Goal: Check status: Check status

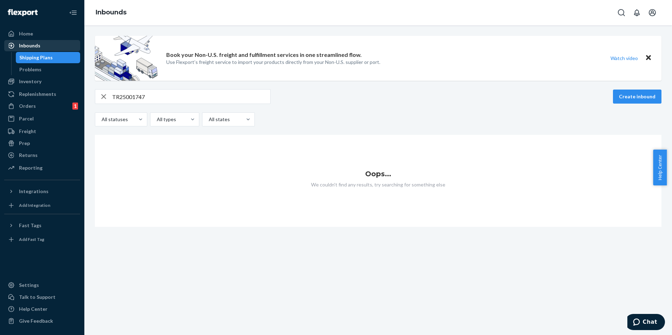
click at [36, 45] on div "Inbounds" at bounding box center [29, 45] width 21 height 7
drag, startPoint x: 156, startPoint y: 94, endPoint x: 97, endPoint y: 90, distance: 59.6
click at [97, 90] on div "TR25001747" at bounding box center [182, 97] width 175 height 14
paste input "9908020"
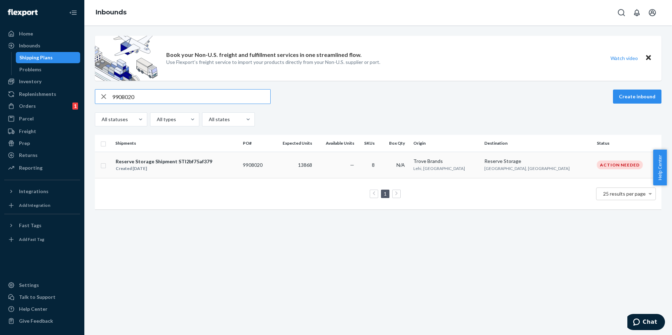
type input "9908020"
click at [211, 150] on div "Reserve Storage Shipment STI2bf75af379 Created [DATE]" at bounding box center [176, 165] width 122 height 15
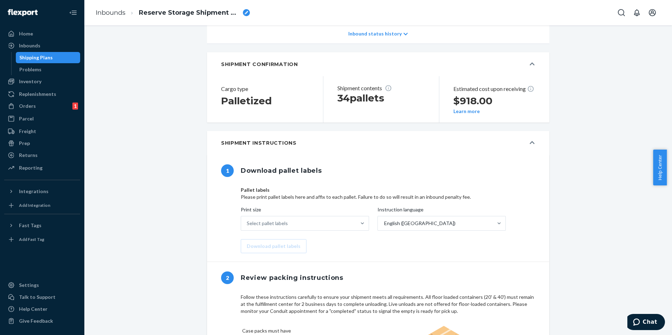
scroll to position [141, 0]
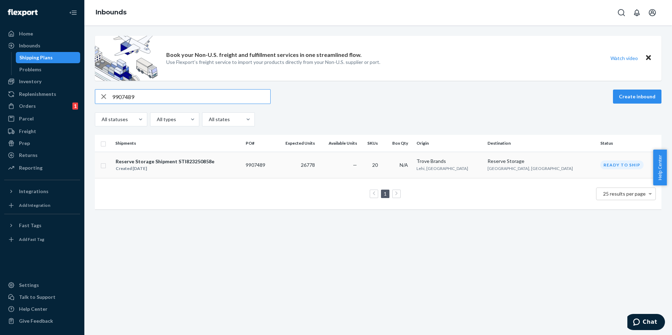
type input "9907489"
click at [211, 150] on td "—" at bounding box center [339, 165] width 42 height 26
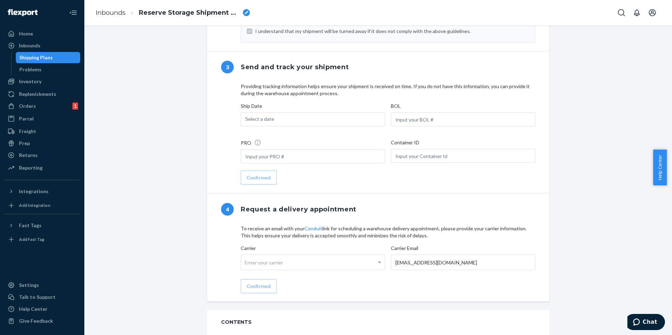
scroll to position [563, 0]
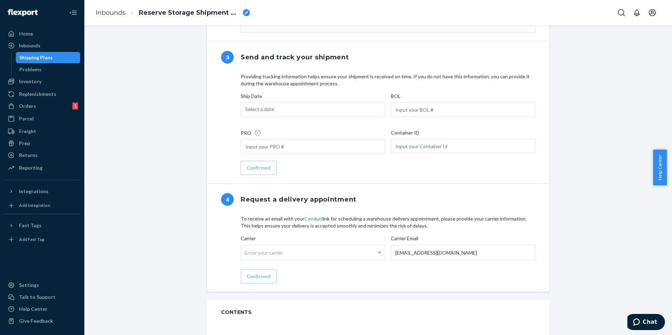
click at [211, 117] on div "Select a date" at bounding box center [313, 110] width 145 height 14
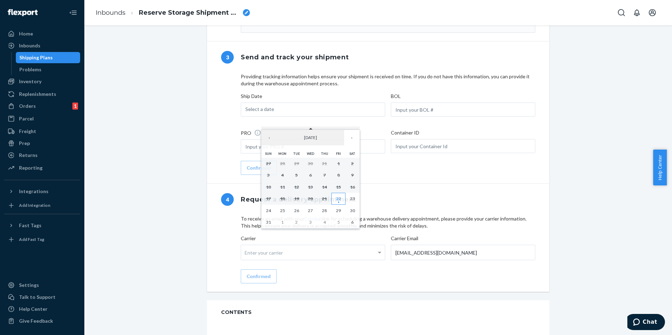
click at [211, 150] on abbr "22" at bounding box center [338, 198] width 5 height 5
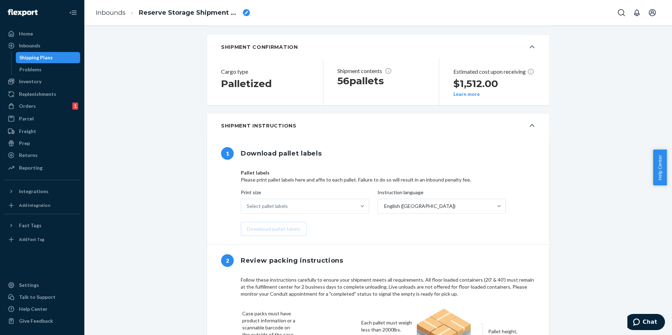
scroll to position [0, 0]
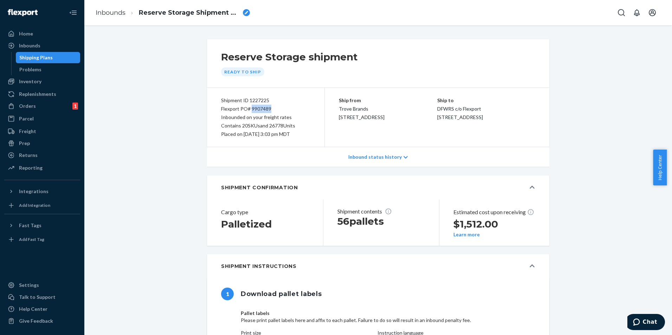
drag, startPoint x: 268, startPoint y: 110, endPoint x: 250, endPoint y: 110, distance: 18.3
click at [211, 110] on div "Flexport PO# 9907489" at bounding box center [265, 109] width 89 height 8
copy div "9907489"
click at [211, 133] on div "Placed on [DATE] 3:03 pm MDT" at bounding box center [265, 134] width 89 height 8
drag, startPoint x: 271, startPoint y: 101, endPoint x: 211, endPoint y: 100, distance: 59.8
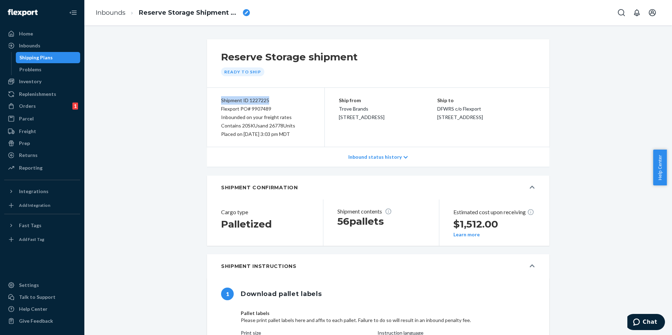
click at [211, 100] on div "Shipment ID 1227225 Flexport PO# 9907489 Inbounded on your freight rates Contai…" at bounding box center [266, 117] width 118 height 59
copy div "Shipment ID 1227225"
drag, startPoint x: 268, startPoint y: 113, endPoint x: 274, endPoint y: 110, distance: 6.3
click at [211, 113] on div "Flexport PO# 9907489" at bounding box center [265, 109] width 89 height 8
drag, startPoint x: 274, startPoint y: 110, endPoint x: 212, endPoint y: 110, distance: 62.6
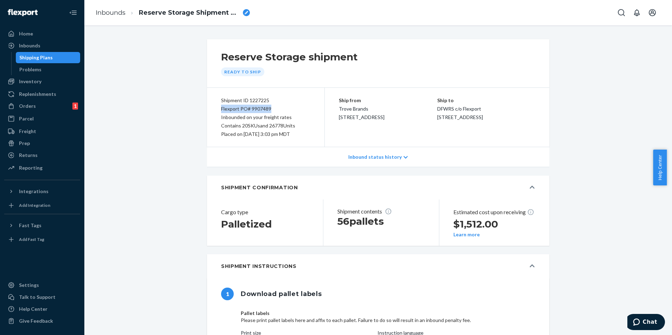
click at [211, 110] on div "Shipment ID 1227225 Flexport PO# 9907489 Inbounded on your freight rates Contai…" at bounding box center [266, 117] width 118 height 59
copy div "Flexport PO# 9907489"
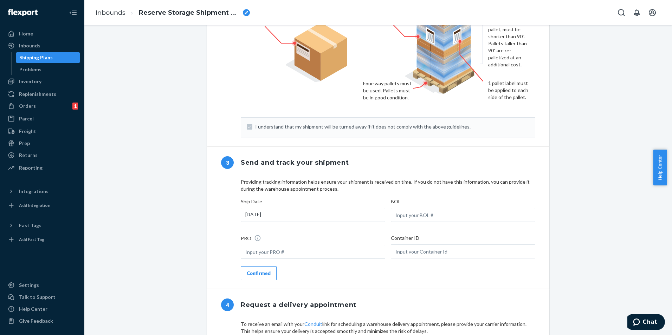
scroll to position [563, 0]
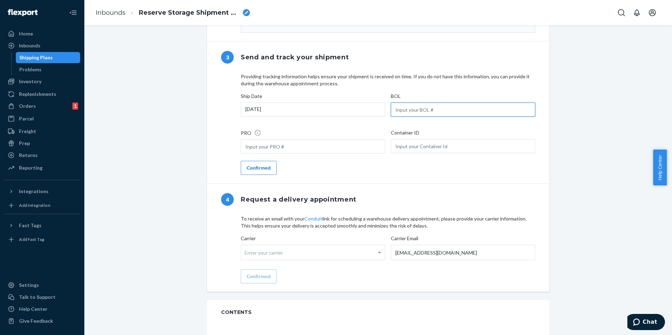
click at [211, 117] on input "text" at bounding box center [463, 110] width 145 height 14
paste input "BB2523400003"
type input "BB2523400003"
click at [211, 150] on input "text" at bounding box center [313, 147] width 145 height 14
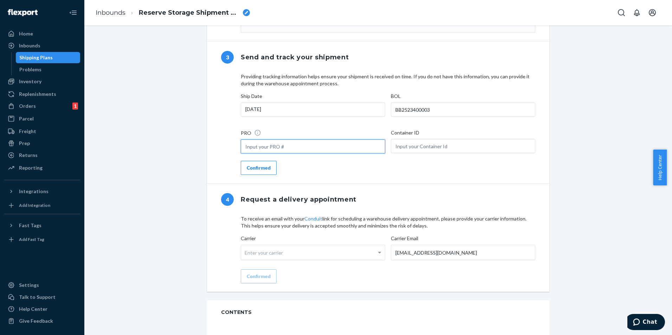
click at [211, 150] on input "text" at bounding box center [313, 147] width 145 height 14
paste input "856781"
type input "856781"
click at [211, 150] on input "text" at bounding box center [463, 146] width 145 height 14
click at [211, 150] on div "Confirmed" at bounding box center [259, 168] width 24 height 7
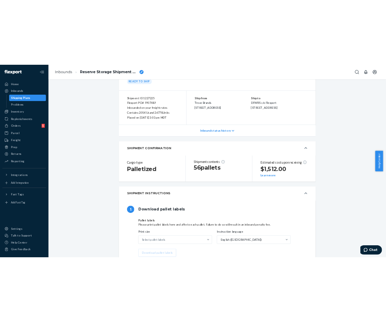
scroll to position [0, 0]
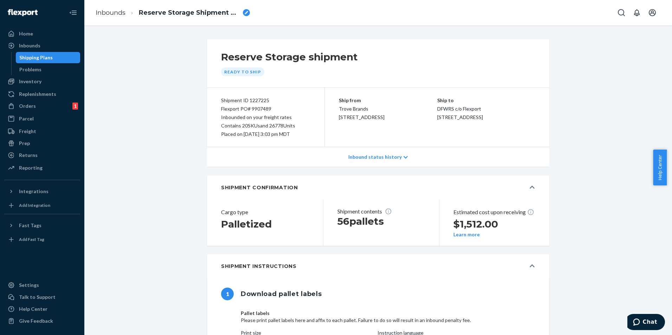
click at [211, 99] on div "Shipment ID 1227225" at bounding box center [265, 100] width 89 height 8
drag, startPoint x: 272, startPoint y: 107, endPoint x: 208, endPoint y: 108, distance: 64.4
click at [208, 108] on div "Shipment ID 1227225 Flexport PO# 9907489 Inbounded on your freight rates Contai…" at bounding box center [266, 117] width 118 height 59
copy div "Flexport PO# 9907489"
click at [211, 107] on div "Flexport PO# 9907489" at bounding box center [265, 109] width 89 height 8
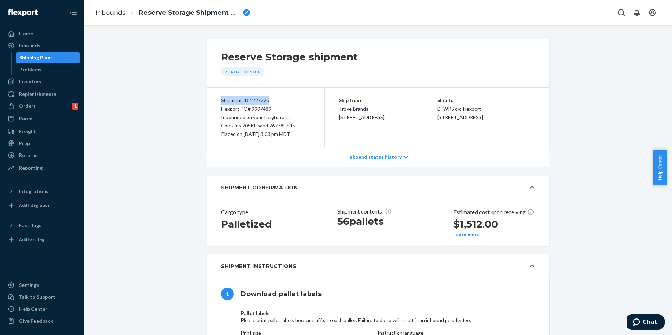
drag, startPoint x: 272, startPoint y: 97, endPoint x: 218, endPoint y: 98, distance: 53.5
click at [211, 98] on div "Shipment ID 1227225" at bounding box center [265, 100] width 89 height 8
copy div "Shipment ID 1227225"
click at [211, 106] on div "Flexport PO# 9907489" at bounding box center [265, 109] width 89 height 8
drag, startPoint x: 263, startPoint y: 107, endPoint x: 270, endPoint y: 109, distance: 7.8
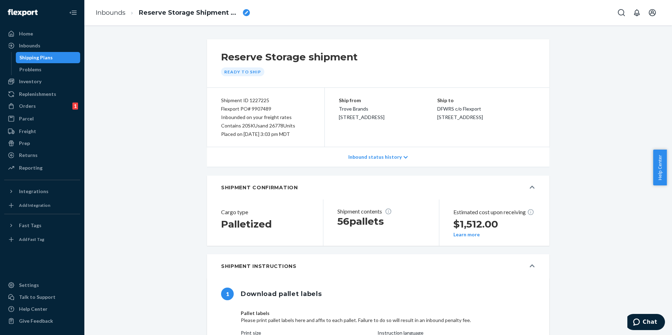
click at [211, 109] on div "Flexport PO# 9907489" at bounding box center [265, 109] width 89 height 8
drag, startPoint x: 270, startPoint y: 108, endPoint x: 212, endPoint y: 107, distance: 58.7
click at [211, 107] on div "Shipment ID 1227225 Flexport PO# 9907489 Inbounded on your freight rates Contai…" at bounding box center [266, 117] width 118 height 59
copy div "Flexport PO# 9907489"
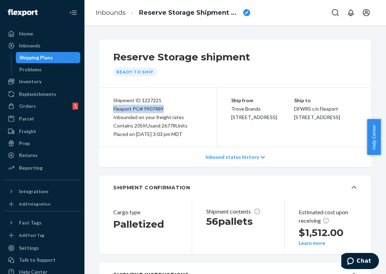
drag, startPoint x: 41, startPoint y: 43, endPoint x: 75, endPoint y: 66, distance: 41.3
click at [41, 43] on div "Inbounds" at bounding box center [42, 46] width 75 height 10
